Goal: Task Accomplishment & Management: Manage account settings

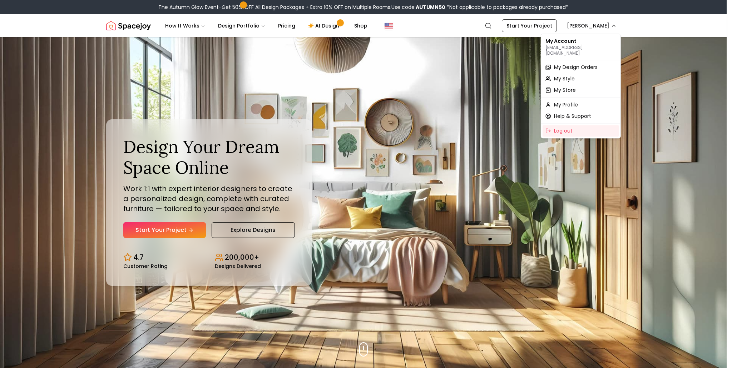
click at [570, 64] on span "My Design Orders" at bounding box center [576, 67] width 44 height 7
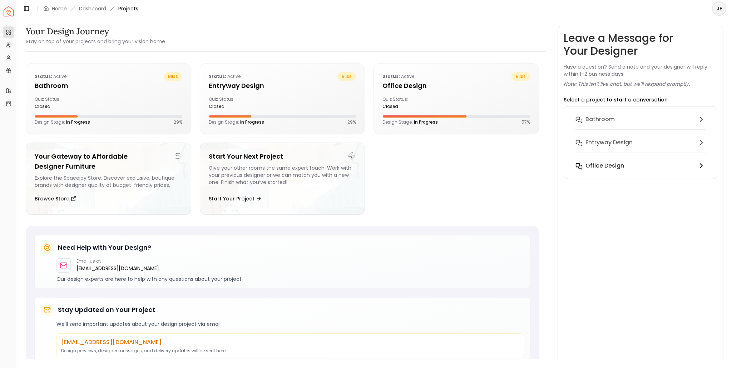
click at [622, 170] on h6 "Office design" at bounding box center [604, 165] width 39 height 9
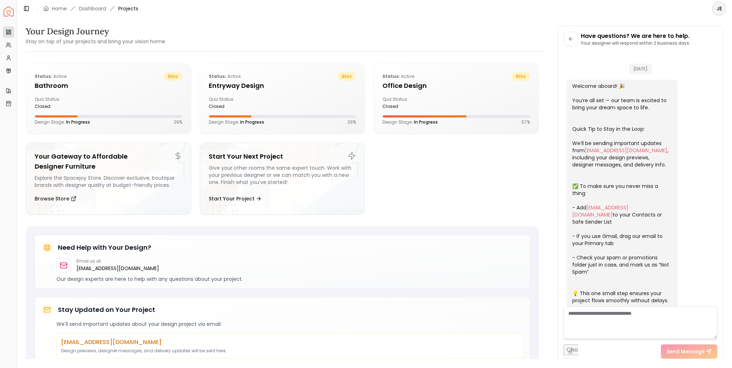
scroll to position [988, 0]
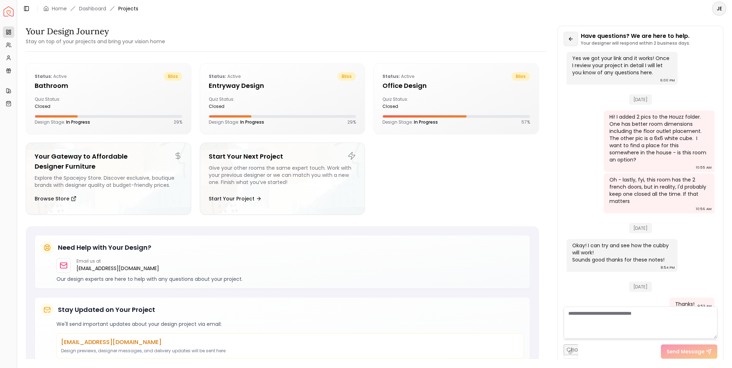
click at [571, 44] on button at bounding box center [570, 39] width 14 height 14
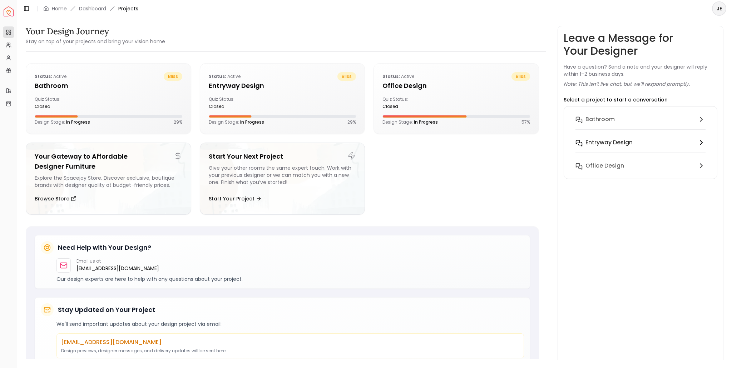
click at [591, 139] on h6 "entryway design" at bounding box center [608, 142] width 47 height 9
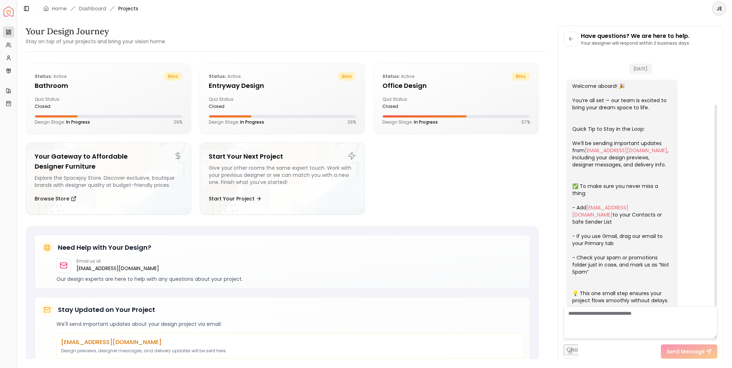
scroll to position [66, 0]
